Goal: Browse casually

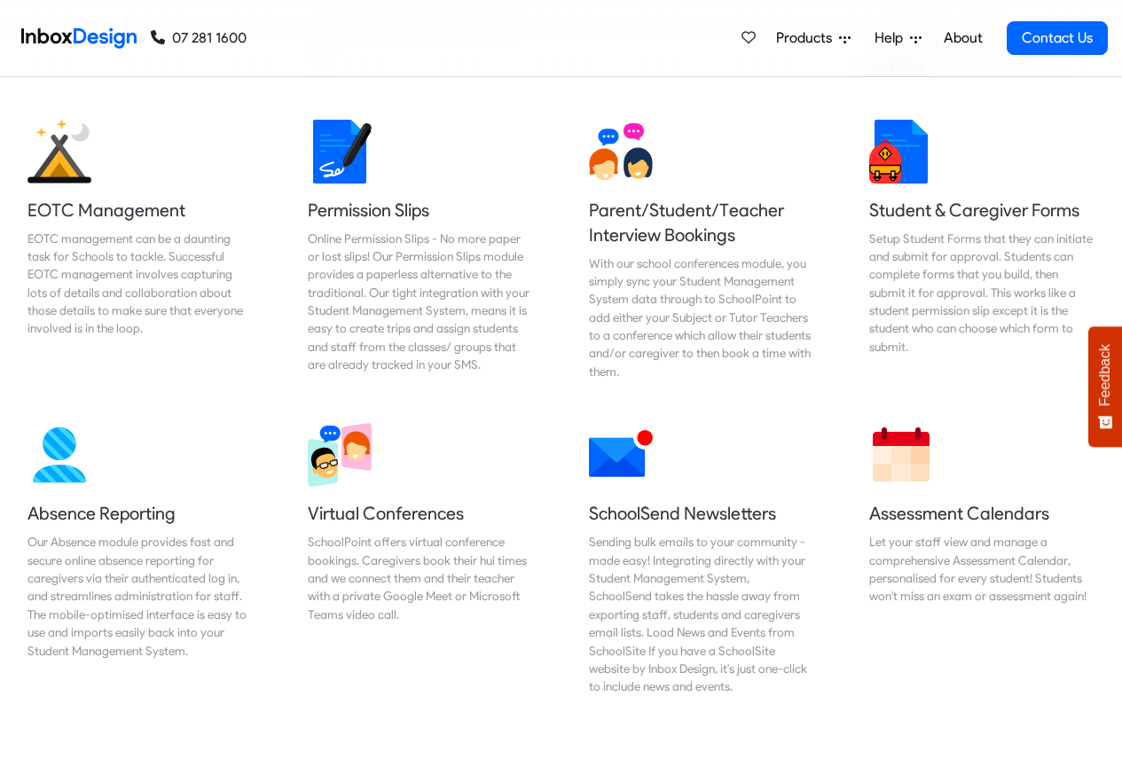
scroll to position [1170, 0]
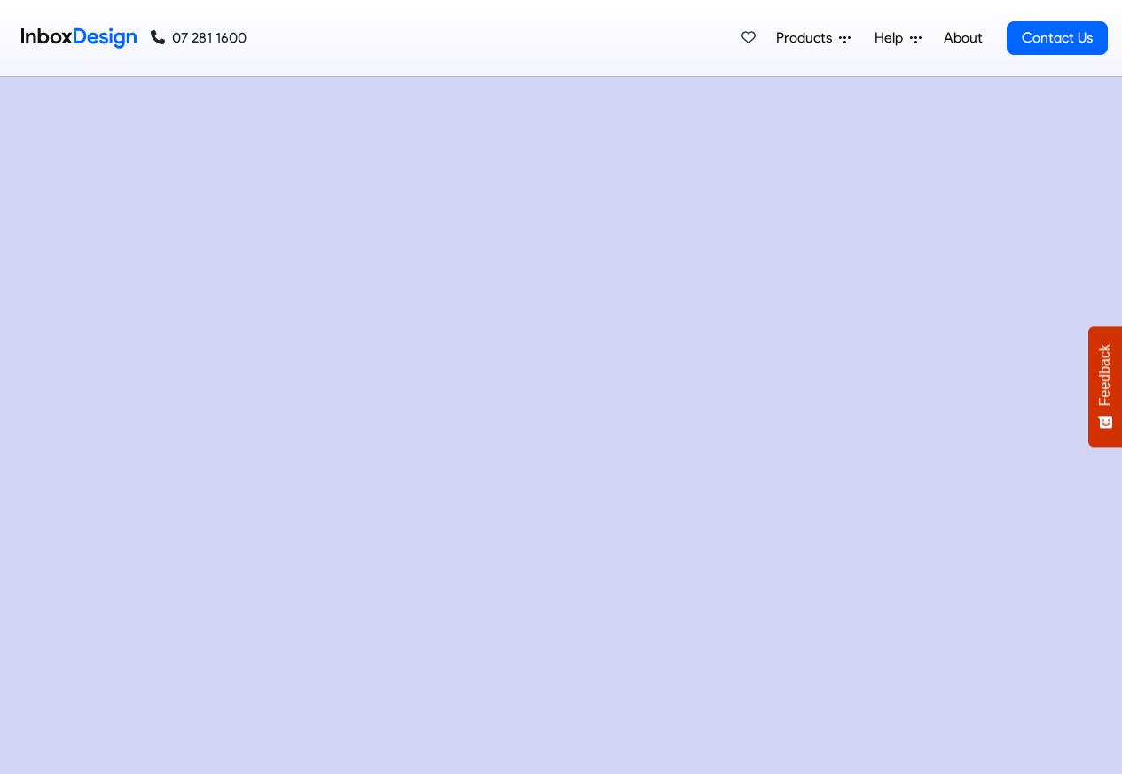
checkbox input "true"
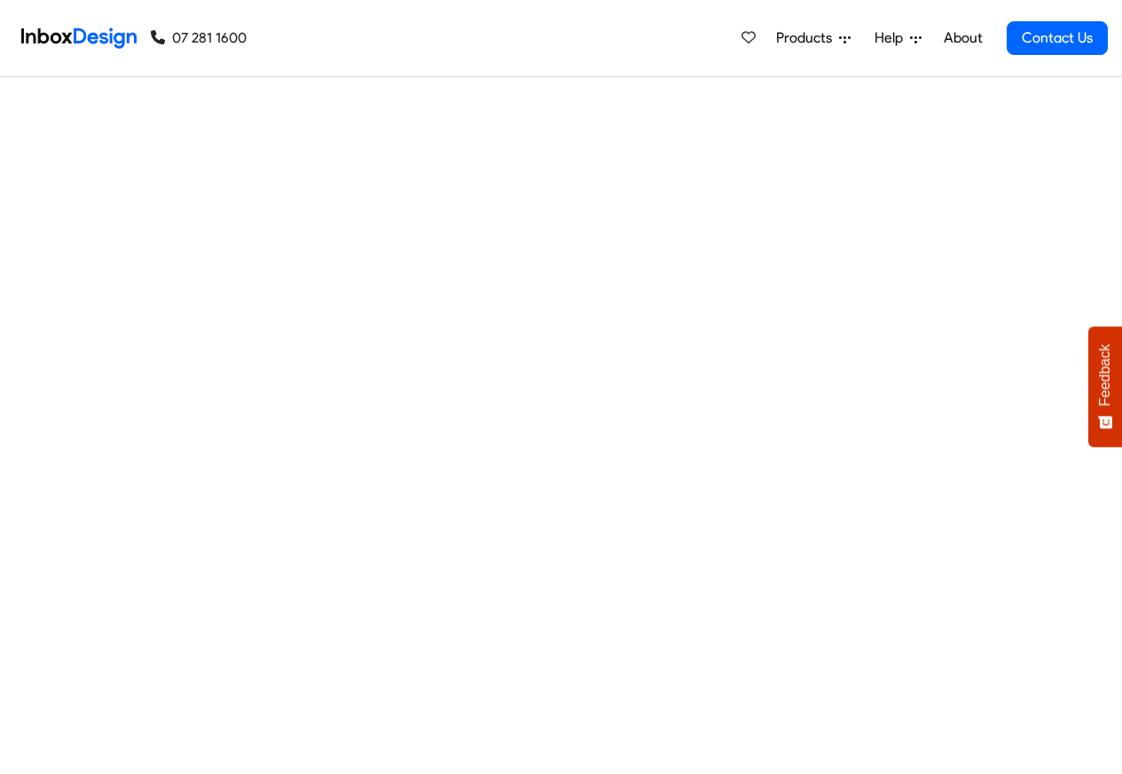
checkbox input "true"
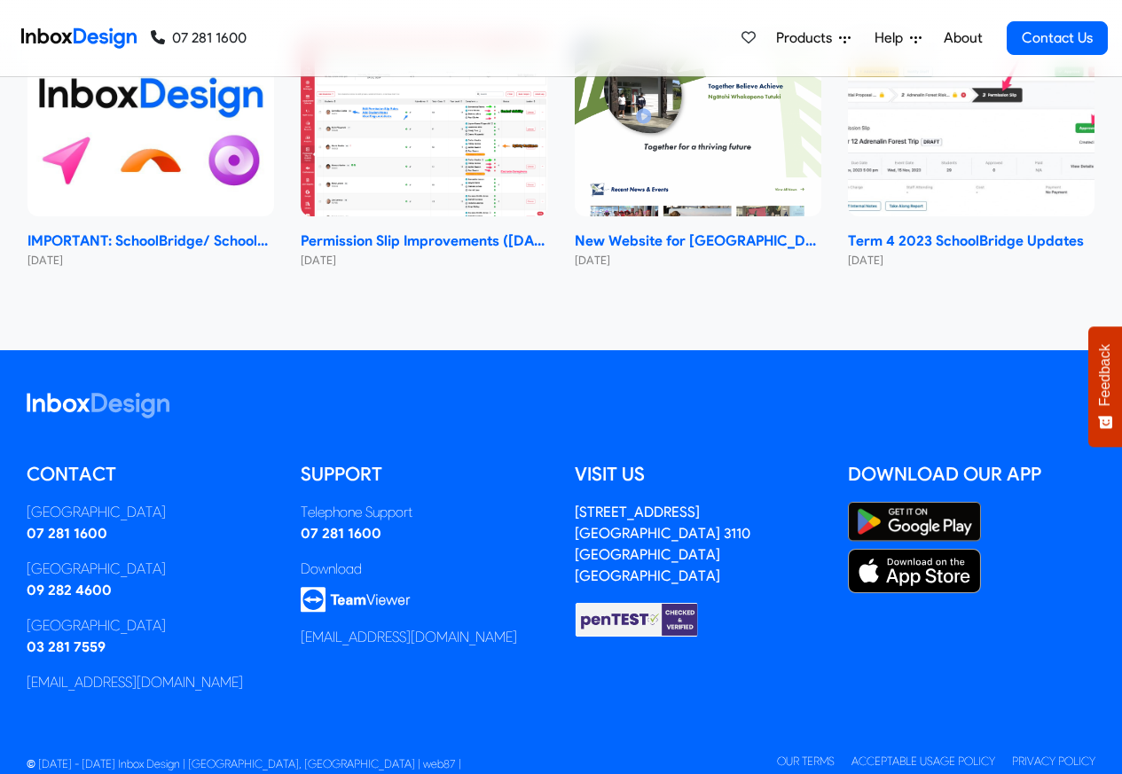
checkbox input "true"
